Goal: Check status: Check status

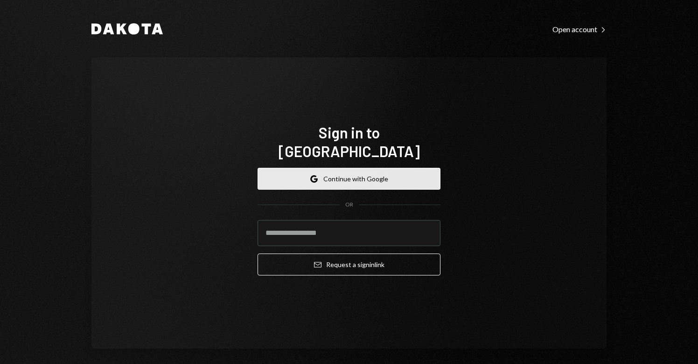
click at [338, 172] on button "Google Continue with Google" at bounding box center [348, 179] width 183 height 22
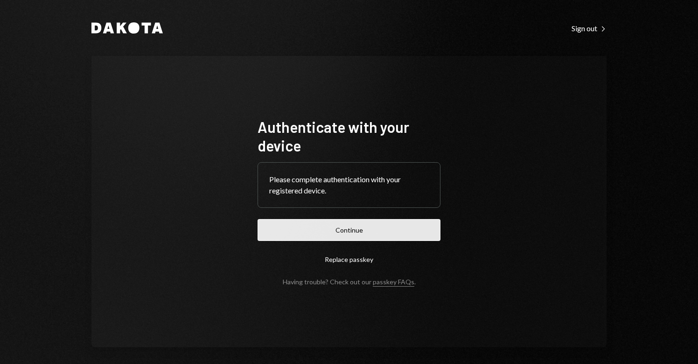
click at [357, 233] on button "Continue" at bounding box center [348, 230] width 183 height 22
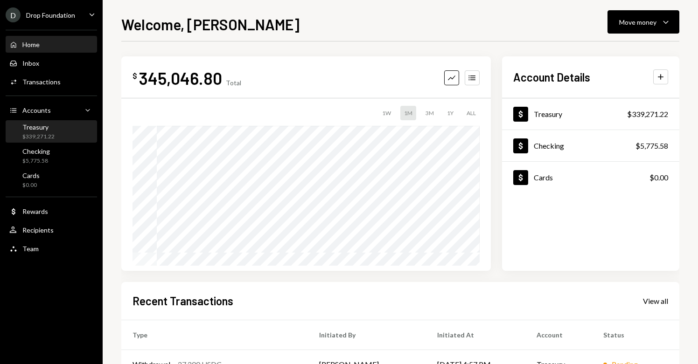
click at [55, 125] on div "Treasury $339,271.22" at bounding box center [51, 132] width 84 height 18
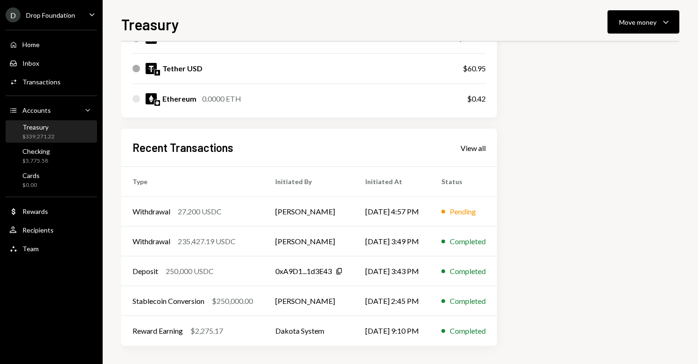
scroll to position [198, 0]
click at [301, 213] on td "[PERSON_NAME]" at bounding box center [309, 211] width 90 height 30
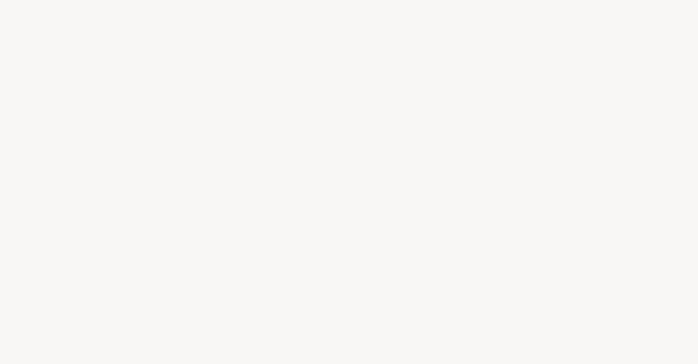
click at [318, 215] on div at bounding box center [349, 182] width 698 height 364
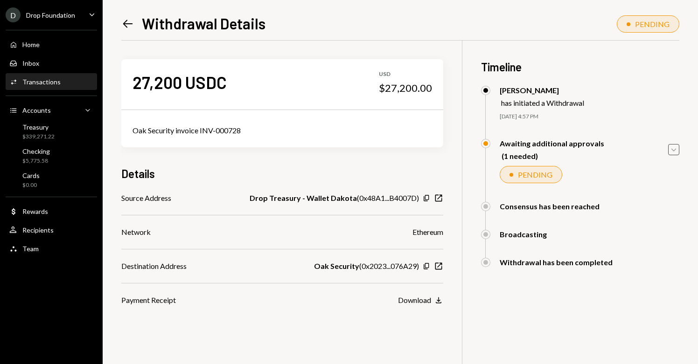
click at [678, 152] on icon "Caret Down" at bounding box center [673, 150] width 10 height 10
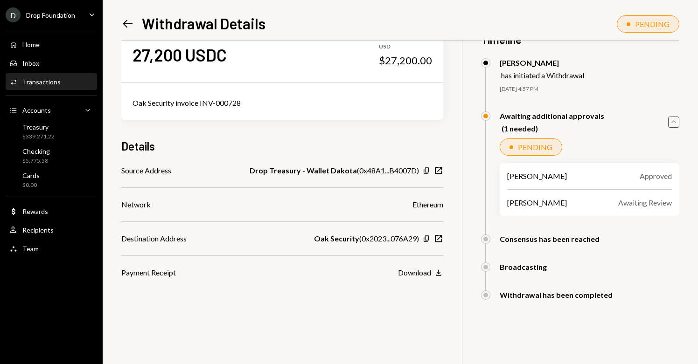
scroll to position [41, 0]
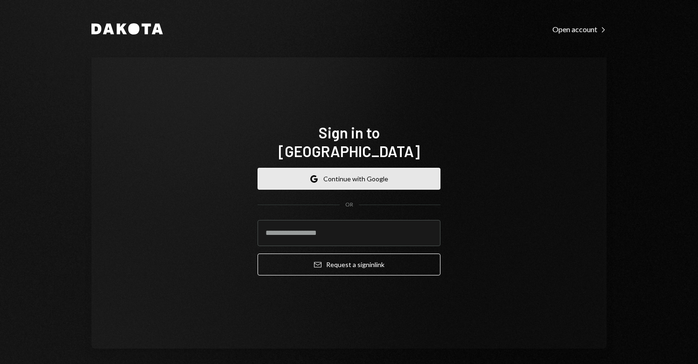
click at [360, 168] on button "Google Continue with Google" at bounding box center [348, 179] width 183 height 22
